Goal: Task Accomplishment & Management: Manage account settings

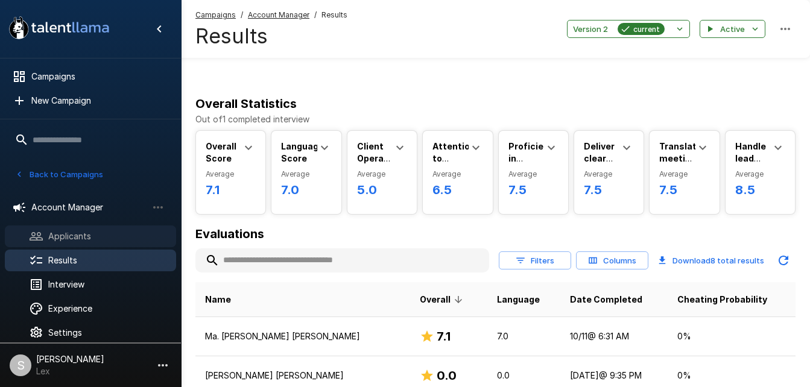
click at [72, 232] on span "Applicants" at bounding box center [107, 236] width 118 height 12
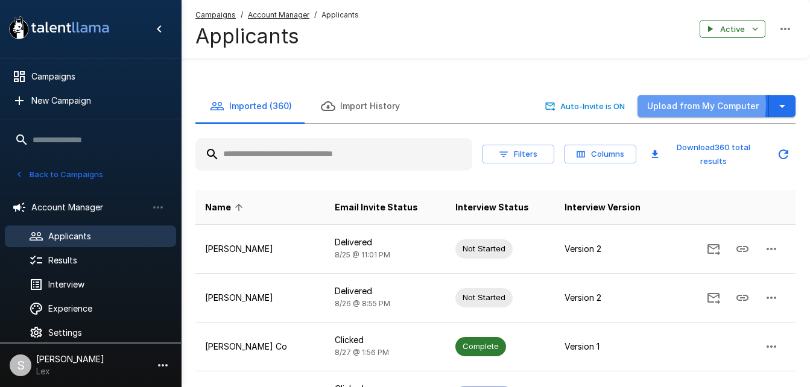
click at [685, 95] on button "Upload from My Computer" at bounding box center [702, 106] width 131 height 22
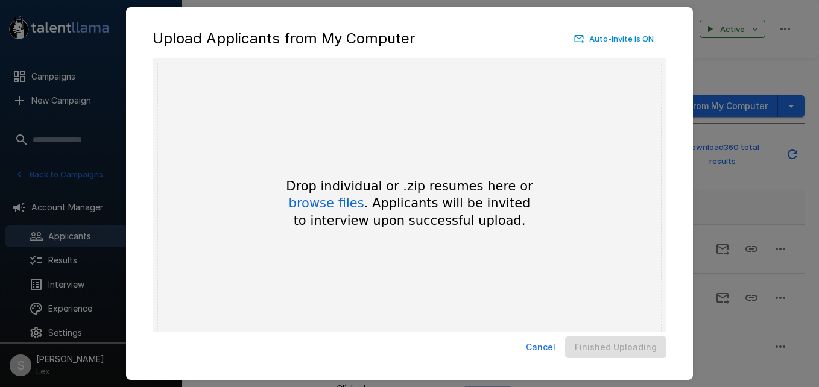
click at [336, 202] on button "browse files" at bounding box center [326, 203] width 75 height 13
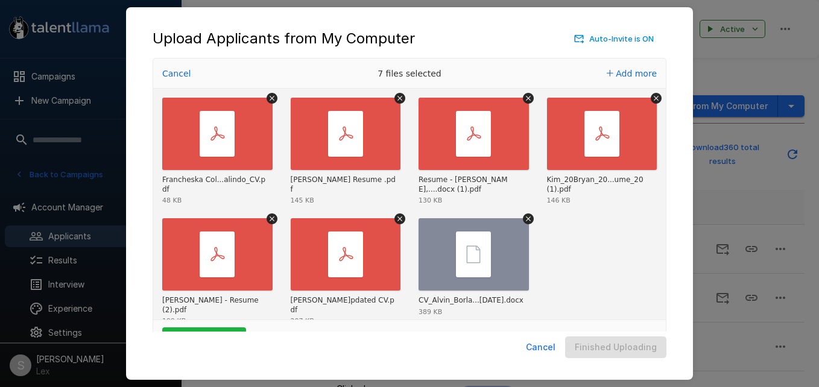
scroll to position [40, 0]
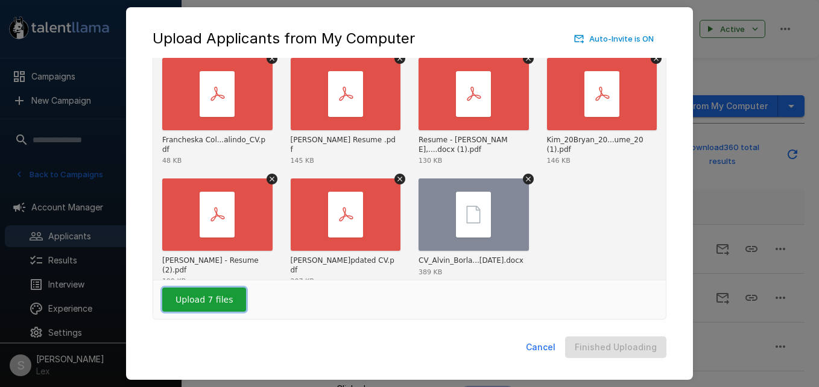
click at [222, 299] on button "Upload 7 files" at bounding box center [204, 300] width 84 height 24
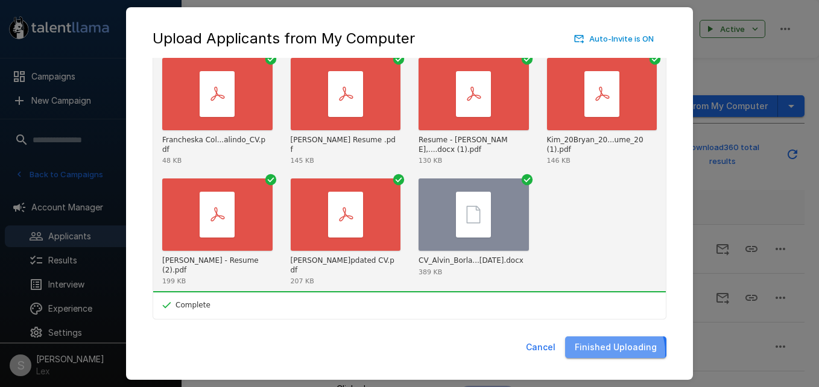
click at [613, 352] on button "Finished Uploading" at bounding box center [615, 347] width 101 height 22
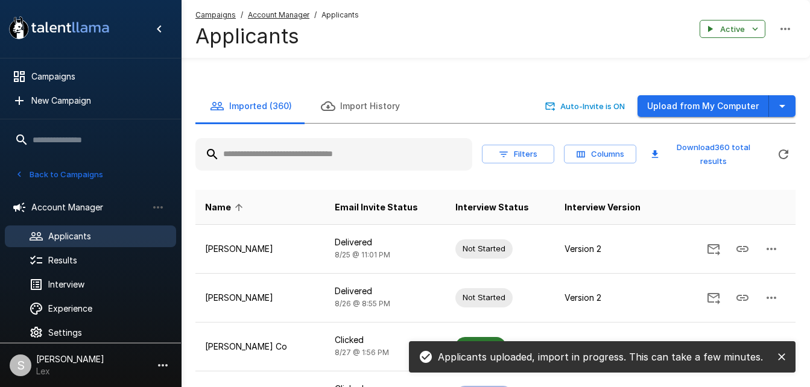
click at [670, 95] on button "Upload from My Computer" at bounding box center [702, 106] width 131 height 22
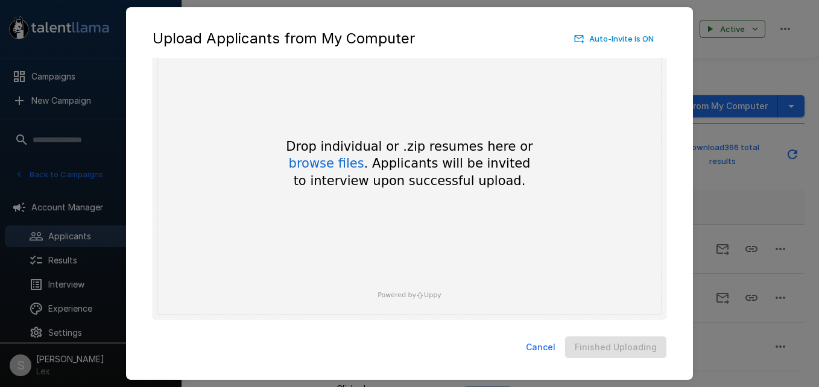
click at [725, 46] on div "Upload Applicants from My Computer Auto-Invite is ON Drop your files here Drop …" at bounding box center [409, 193] width 819 height 387
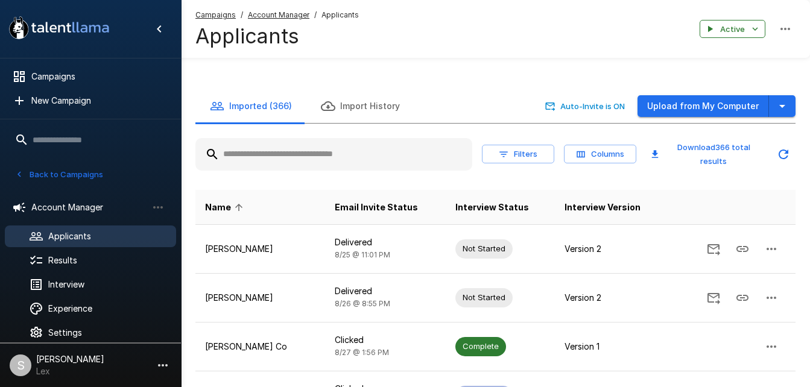
click at [297, 143] on input "text" at bounding box center [333, 154] width 277 height 22
click at [273, 143] on input "text" at bounding box center [333, 154] width 277 height 22
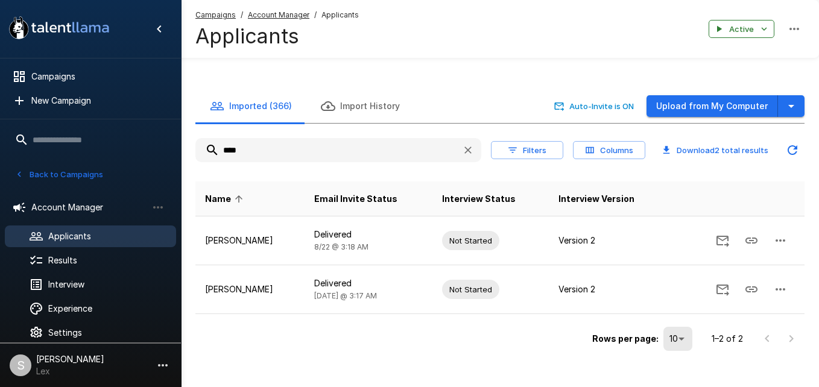
type input "****"
click at [374, 328] on div "Rows per page: 10 ** 1–2 of 2" at bounding box center [499, 334] width 609 height 40
click at [64, 254] on div "Results" at bounding box center [90, 261] width 171 height 22
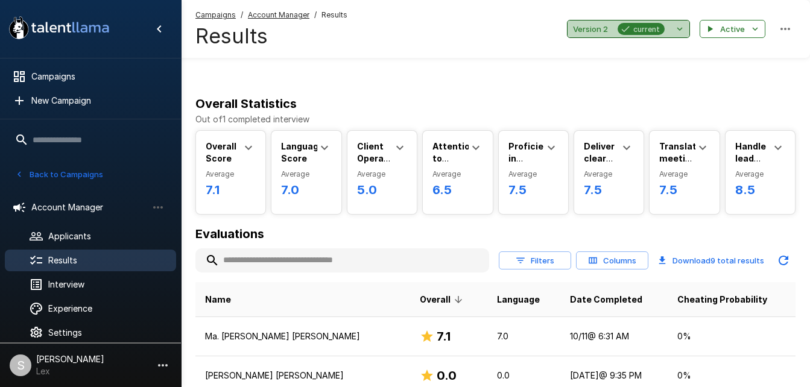
click at [590, 25] on span "Version 2" at bounding box center [590, 29] width 35 height 14
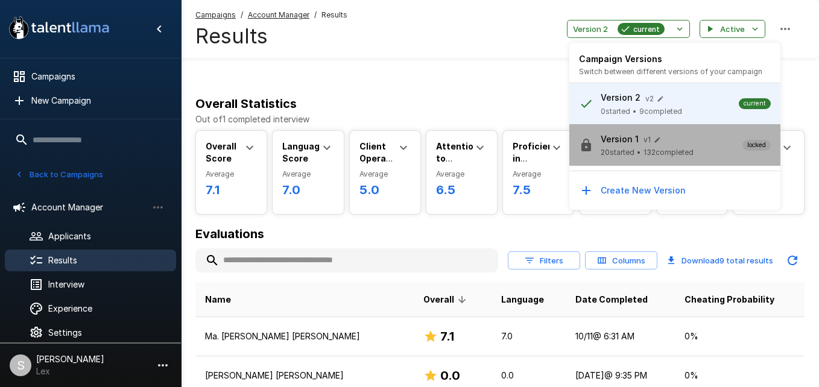
click at [611, 145] on p "Version 1" at bounding box center [619, 139] width 38 height 12
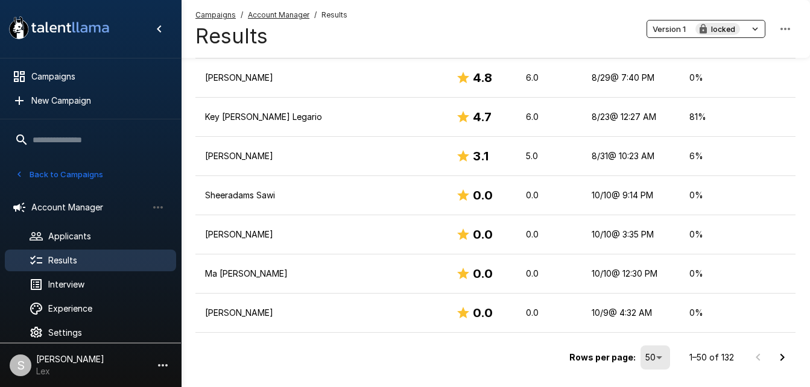
scroll to position [1947, 0]
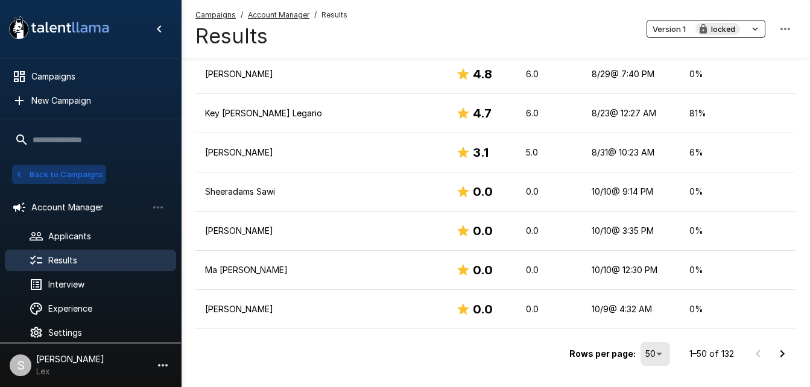
click at [84, 172] on button "Back to Campaigns" at bounding box center [59, 174] width 94 height 19
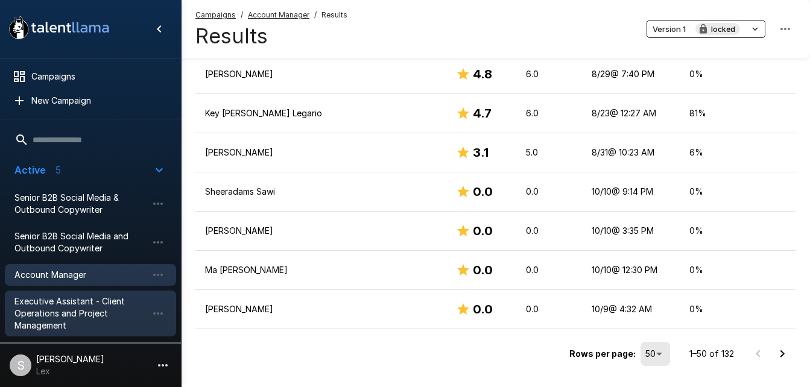
click at [66, 301] on span "Executive Assistant - Client Operations and Project Management" at bounding box center [80, 313] width 133 height 36
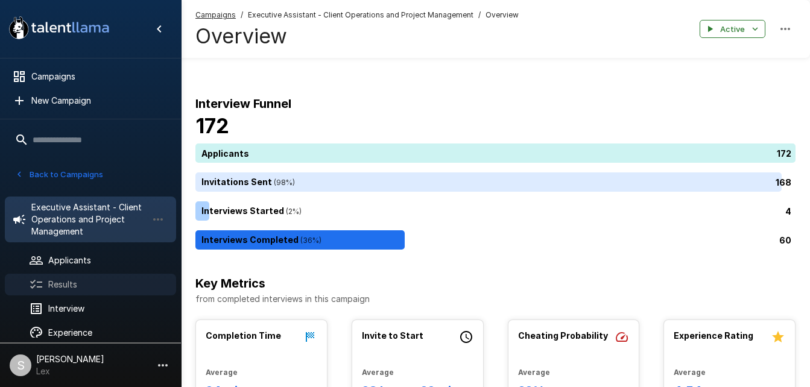
click at [62, 279] on span "Results" at bounding box center [107, 285] width 118 height 12
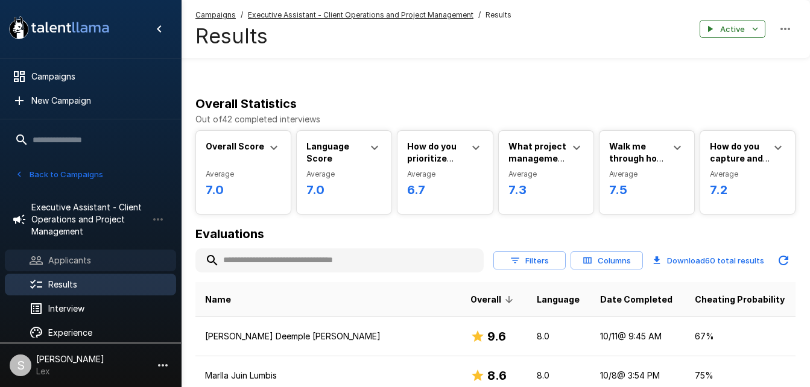
click at [89, 256] on span "Applicants" at bounding box center [107, 260] width 118 height 12
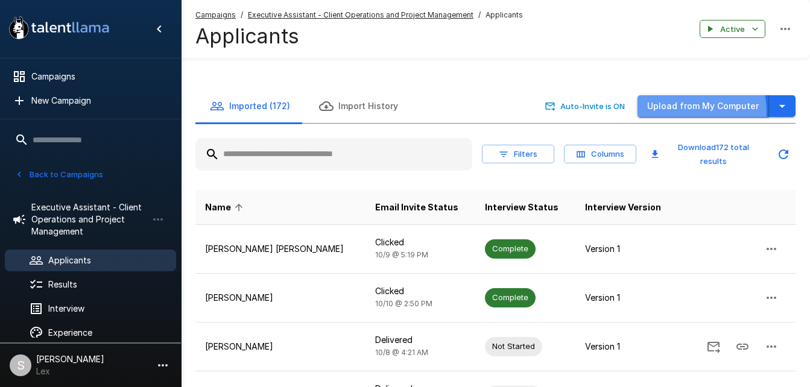
click at [666, 95] on button "Upload from My Computer" at bounding box center [702, 106] width 131 height 22
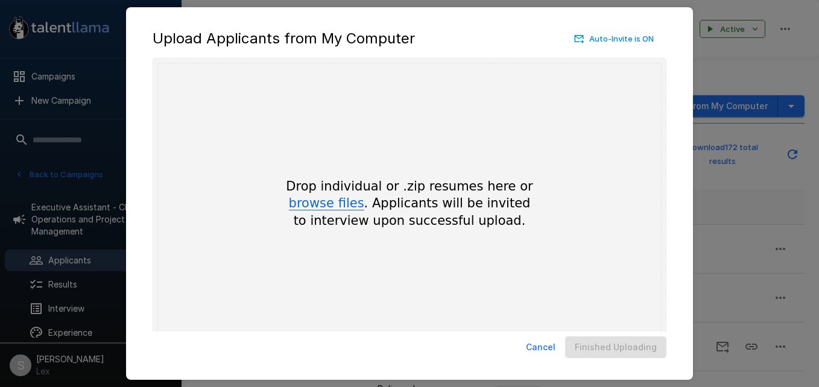
click at [334, 201] on button "browse files" at bounding box center [326, 203] width 75 height 13
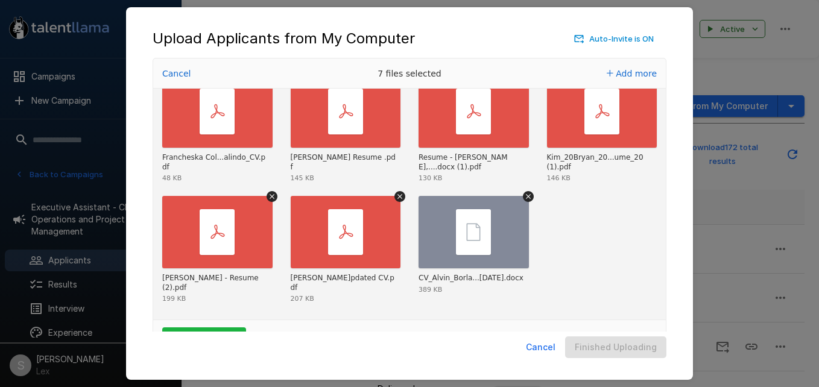
scroll to position [40, 0]
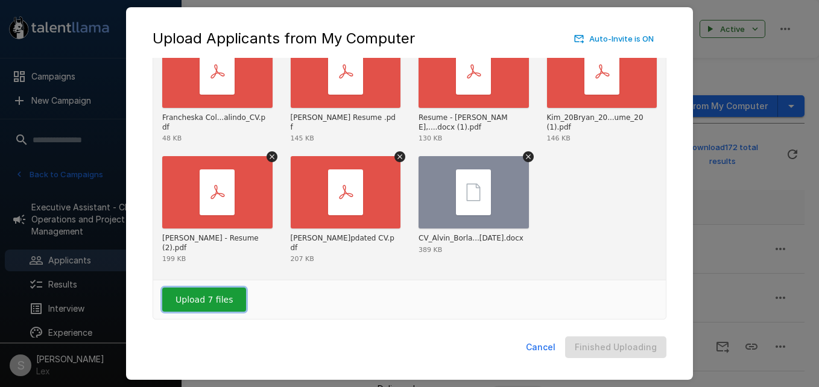
click at [192, 303] on button "Upload 7 files" at bounding box center [204, 300] width 84 height 24
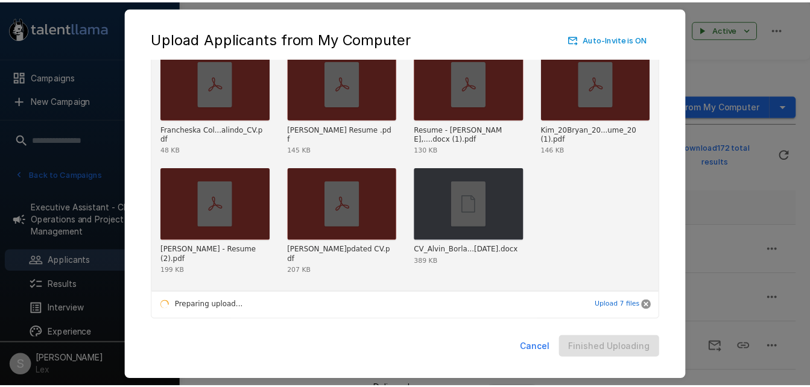
scroll to position [11, 0]
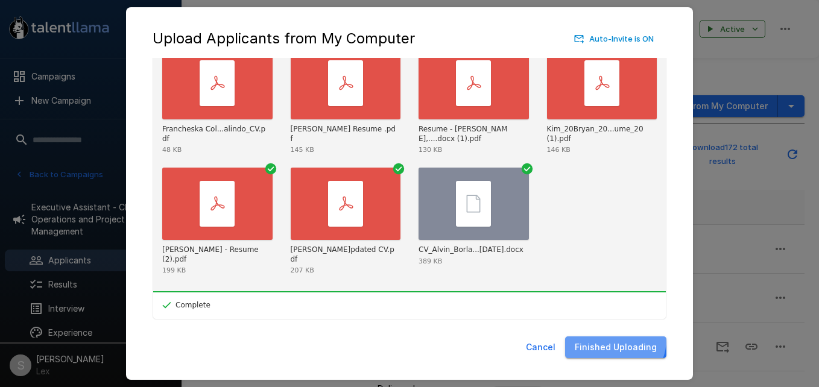
click at [616, 339] on button "Finished Uploading" at bounding box center [615, 347] width 101 height 22
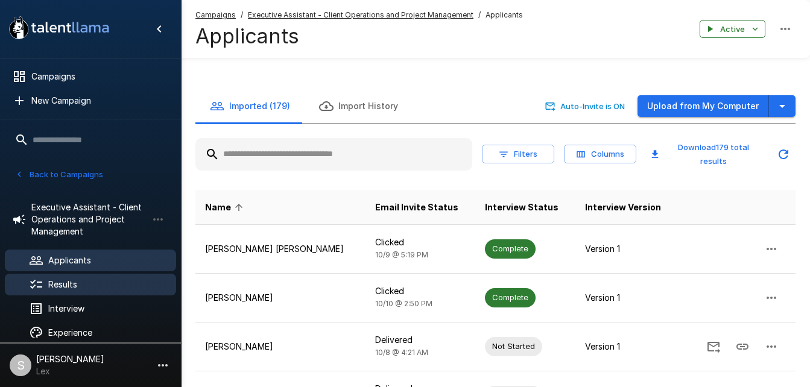
click at [65, 281] on span "Results" at bounding box center [107, 285] width 118 height 12
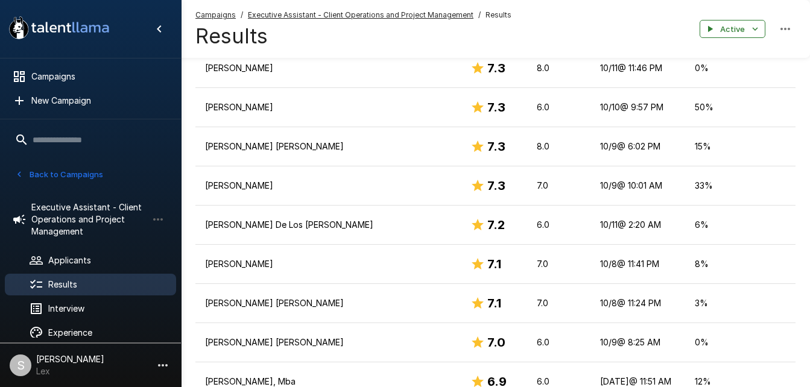
scroll to position [899, 0]
